Goal: Find specific page/section

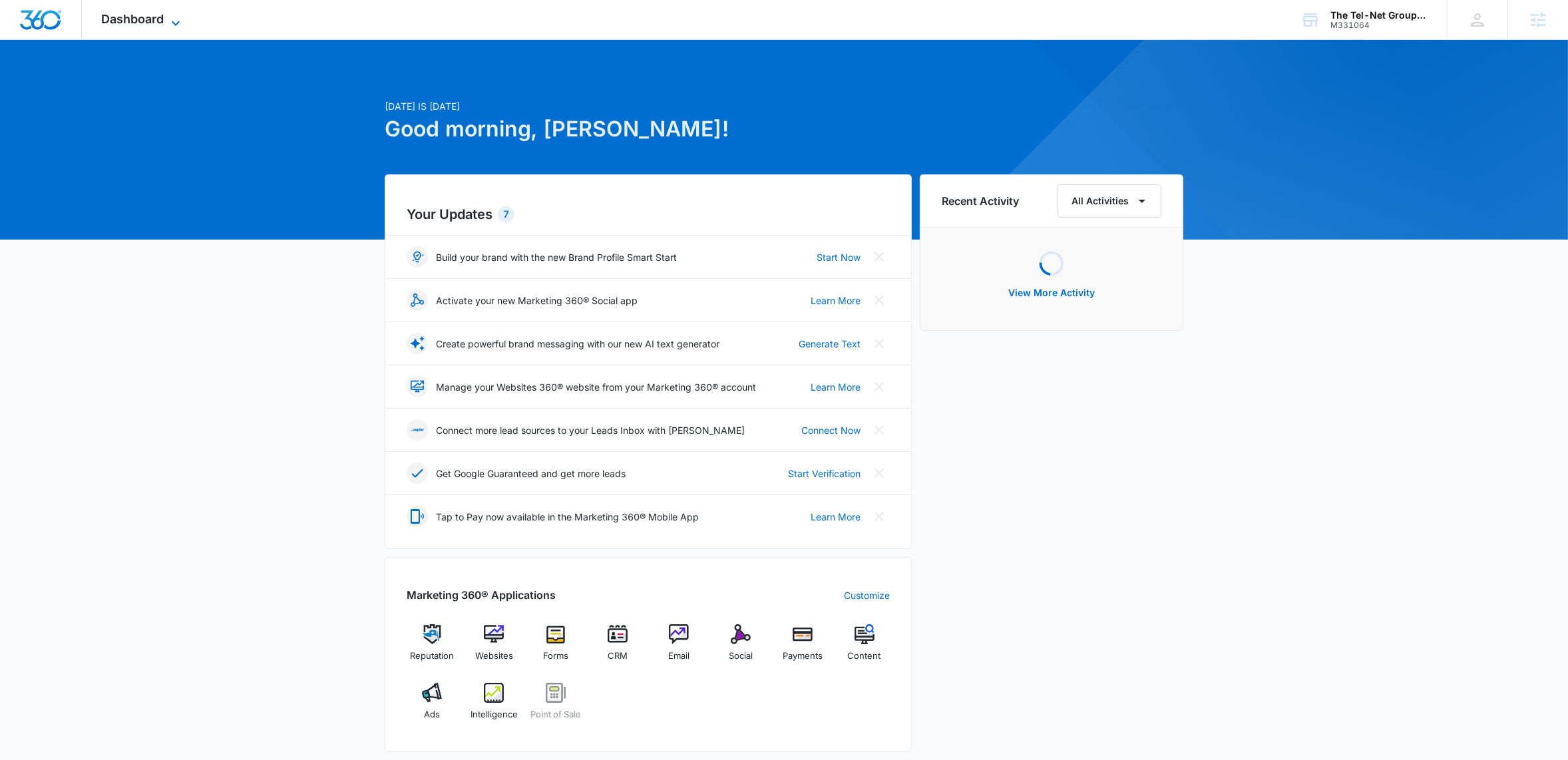
click at [177, 21] on icon at bounding box center [175, 23] width 16 height 16
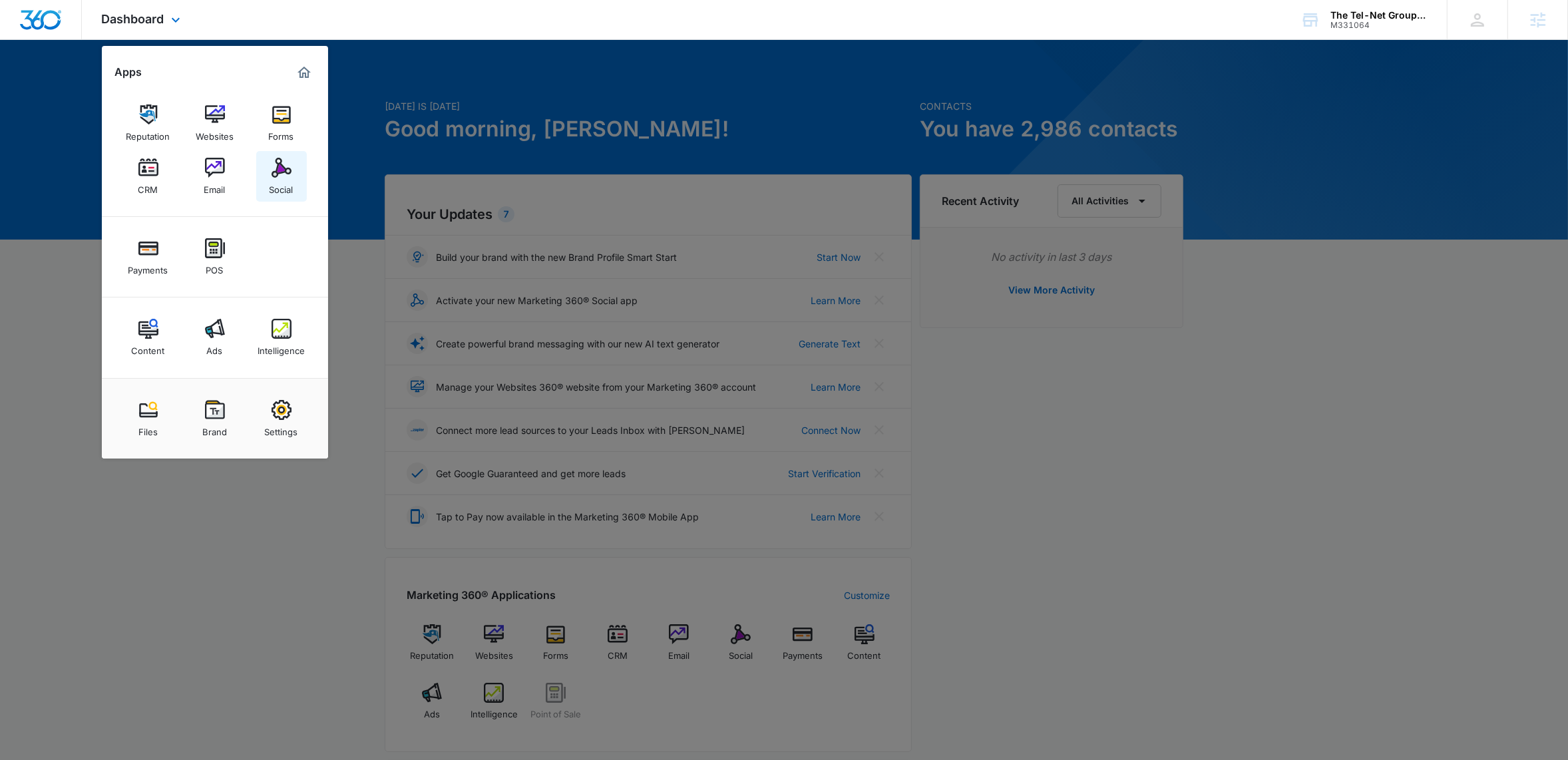
click at [284, 178] on div "Social" at bounding box center [281, 186] width 24 height 17
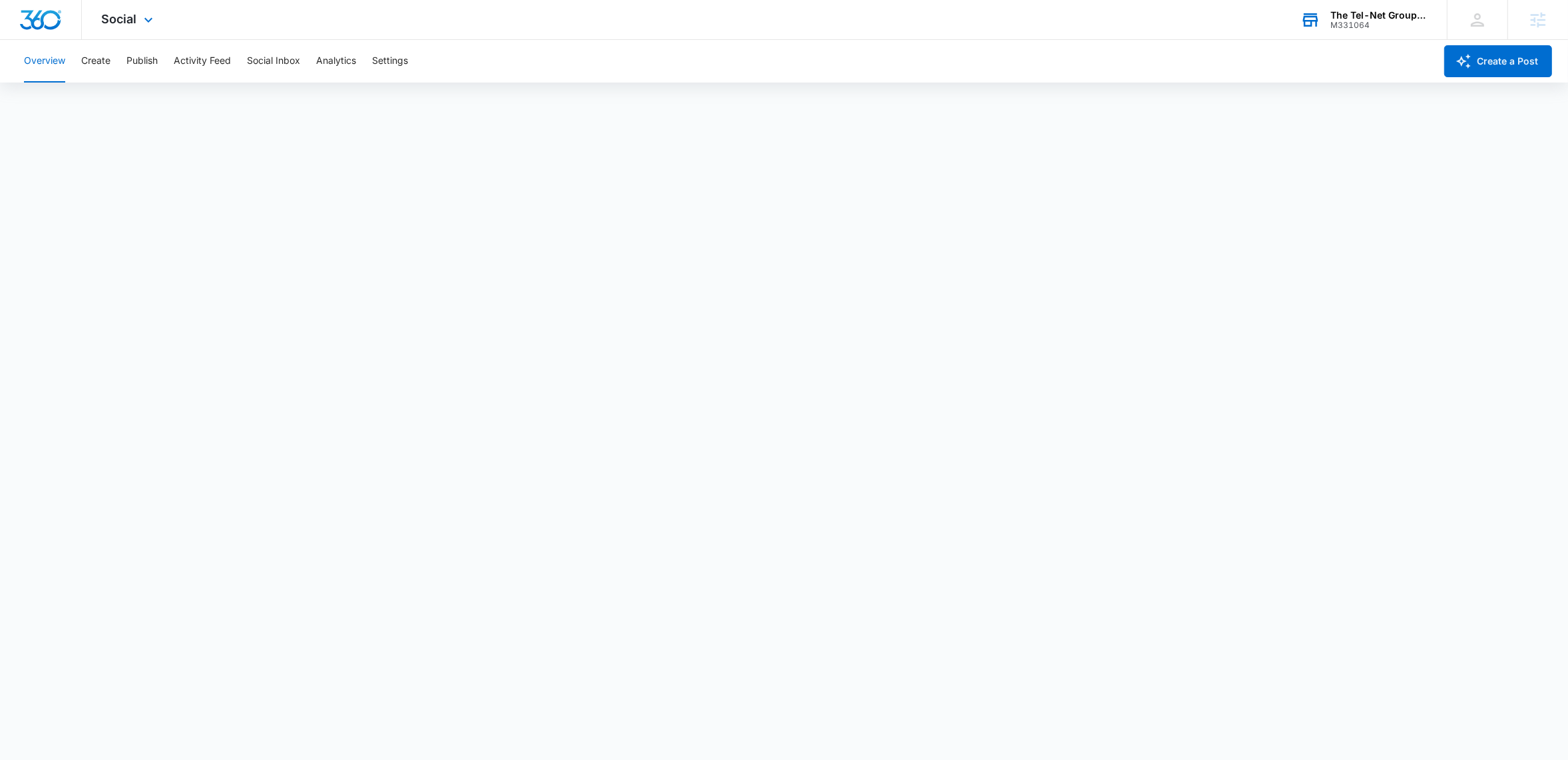
click at [1359, 19] on div "The Tel-Net Group, Inc." at bounding box center [1379, 15] width 97 height 10
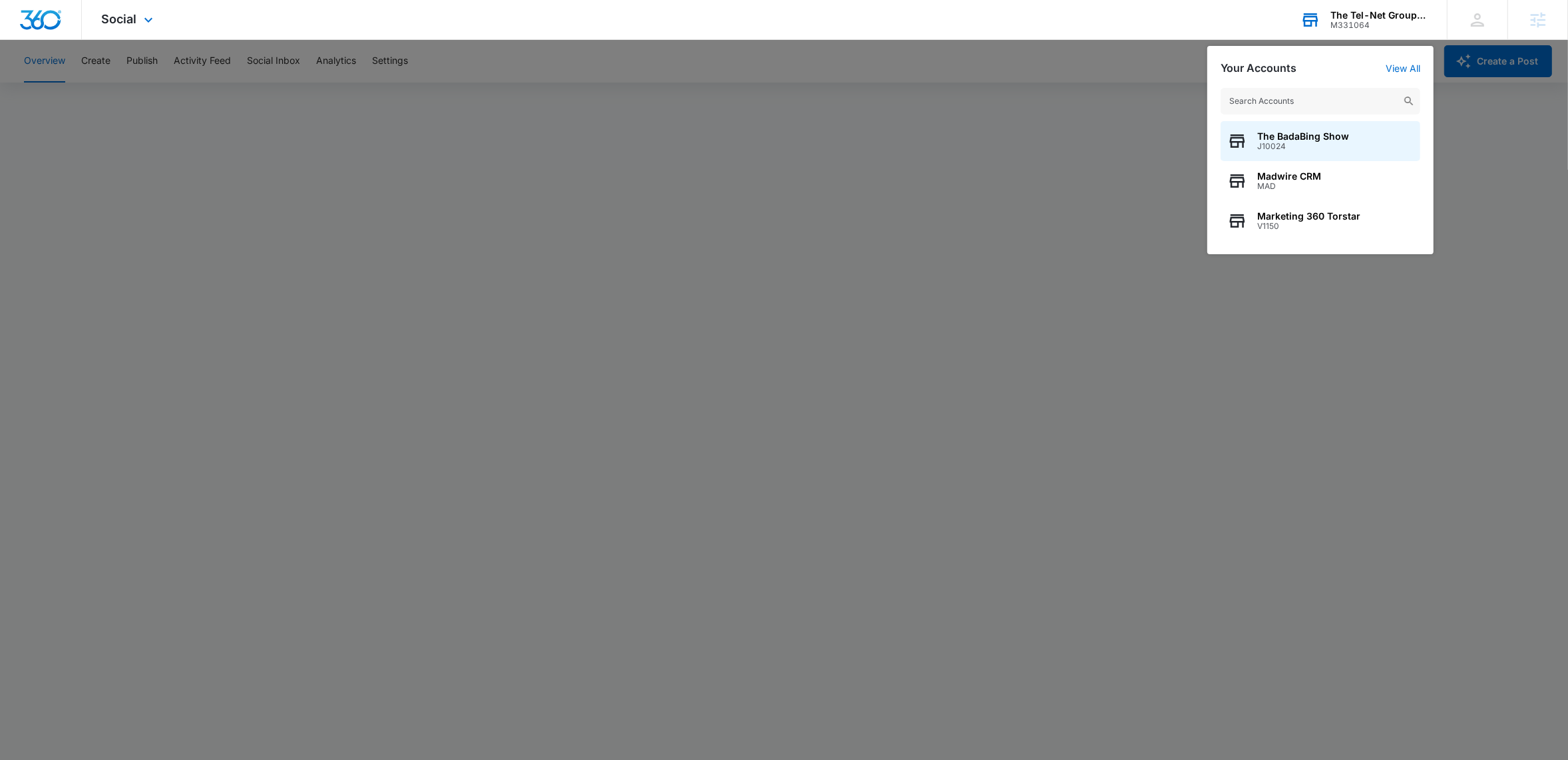
click at [1313, 100] on input "text" at bounding box center [1320, 101] width 199 height 26
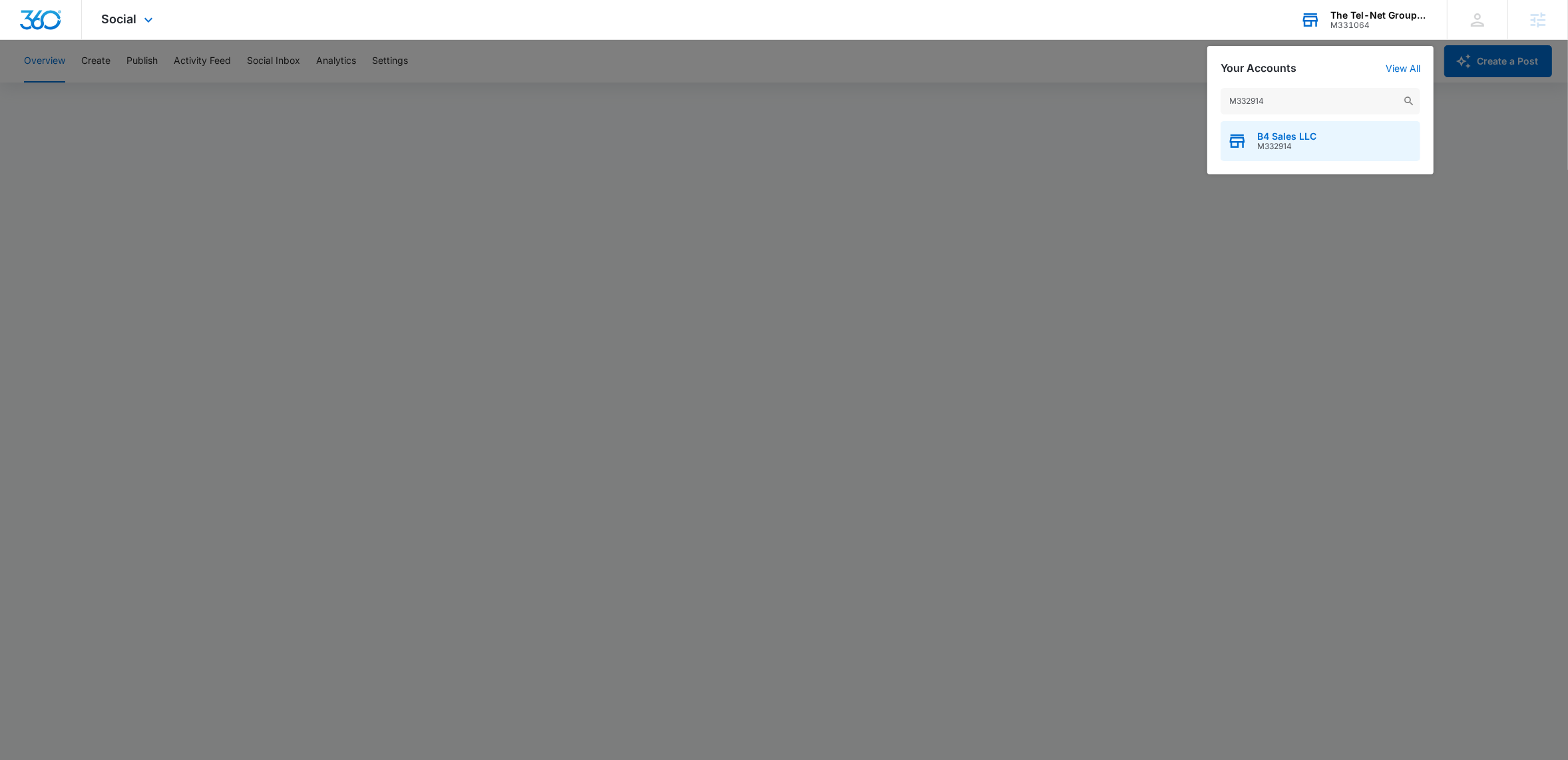
type input "M332914"
click at [1291, 139] on span "B4 Sales LLC" at bounding box center [1287, 136] width 60 height 10
